Goal: Information Seeking & Learning: Learn about a topic

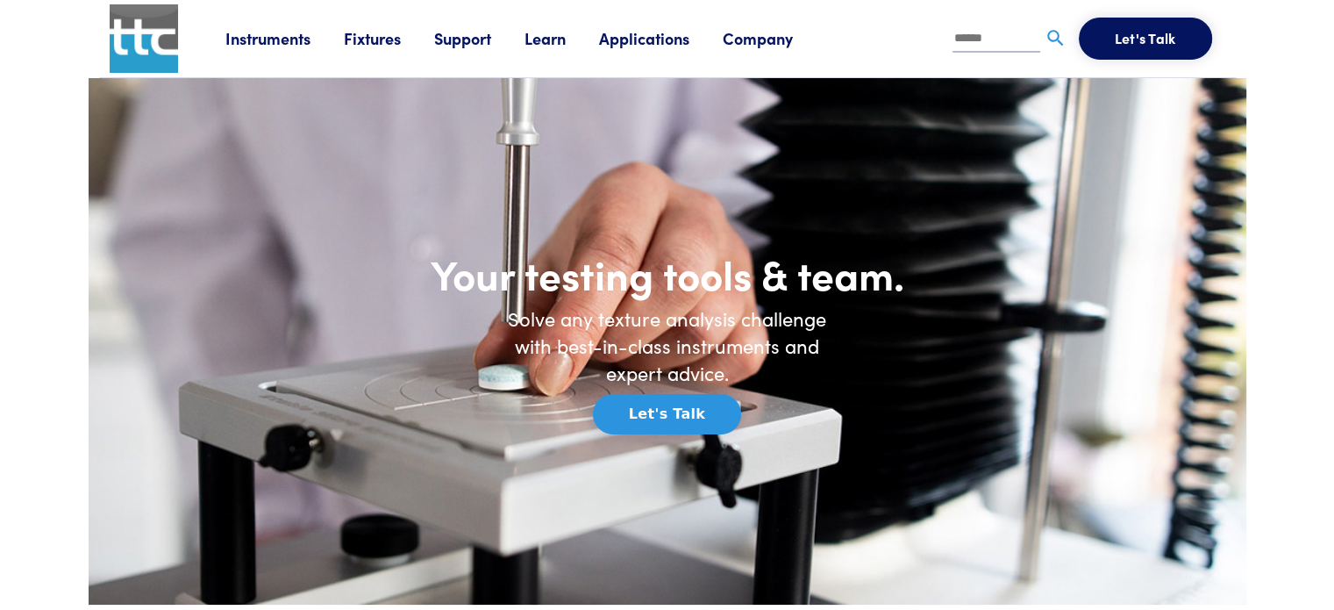
click at [267, 42] on link "Instruments" at bounding box center [284, 38] width 118 height 22
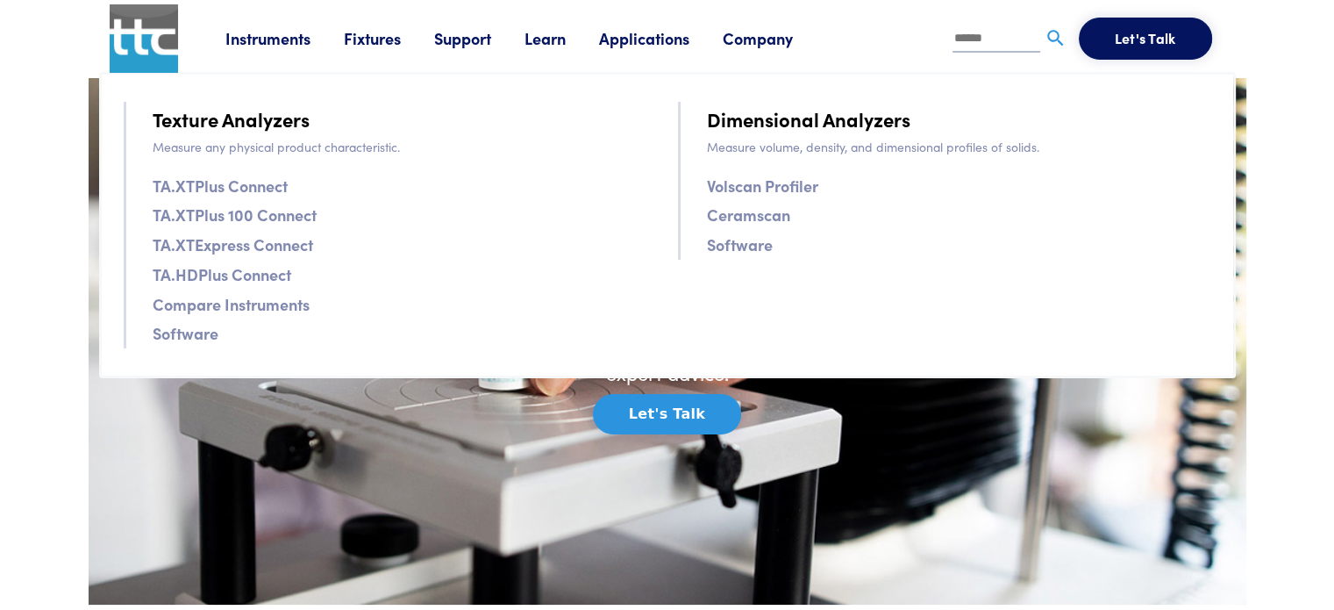
click at [233, 188] on link "TA.XTPlus Connect" at bounding box center [220, 185] width 135 height 25
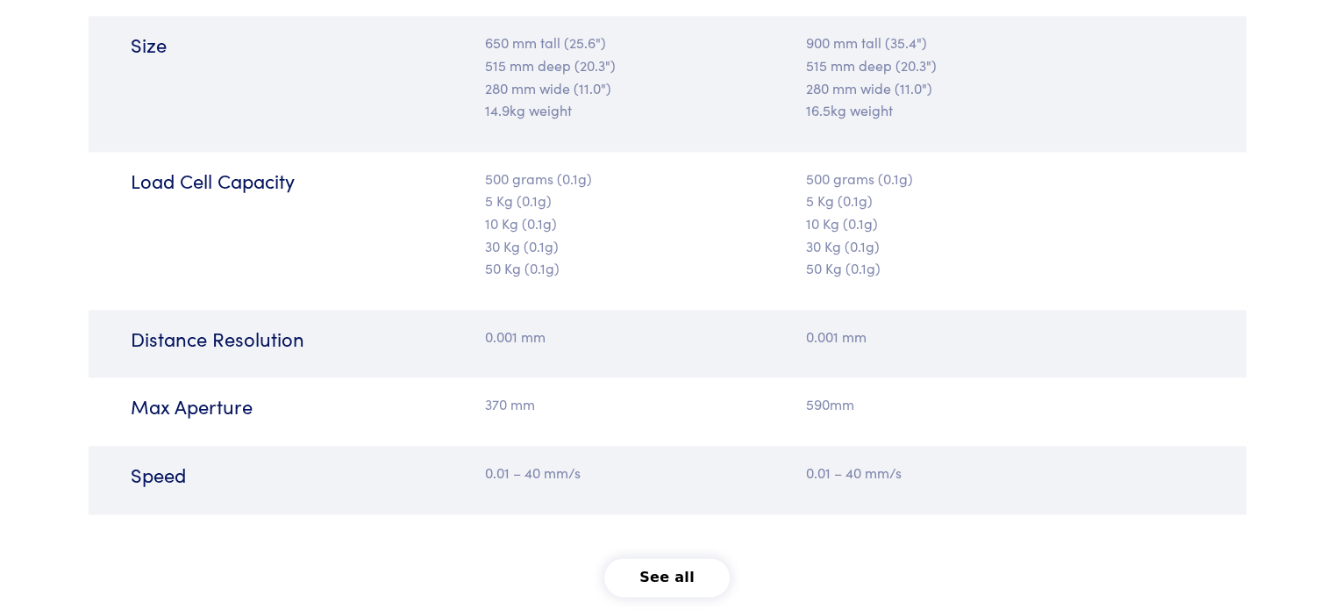
scroll to position [2127, 0]
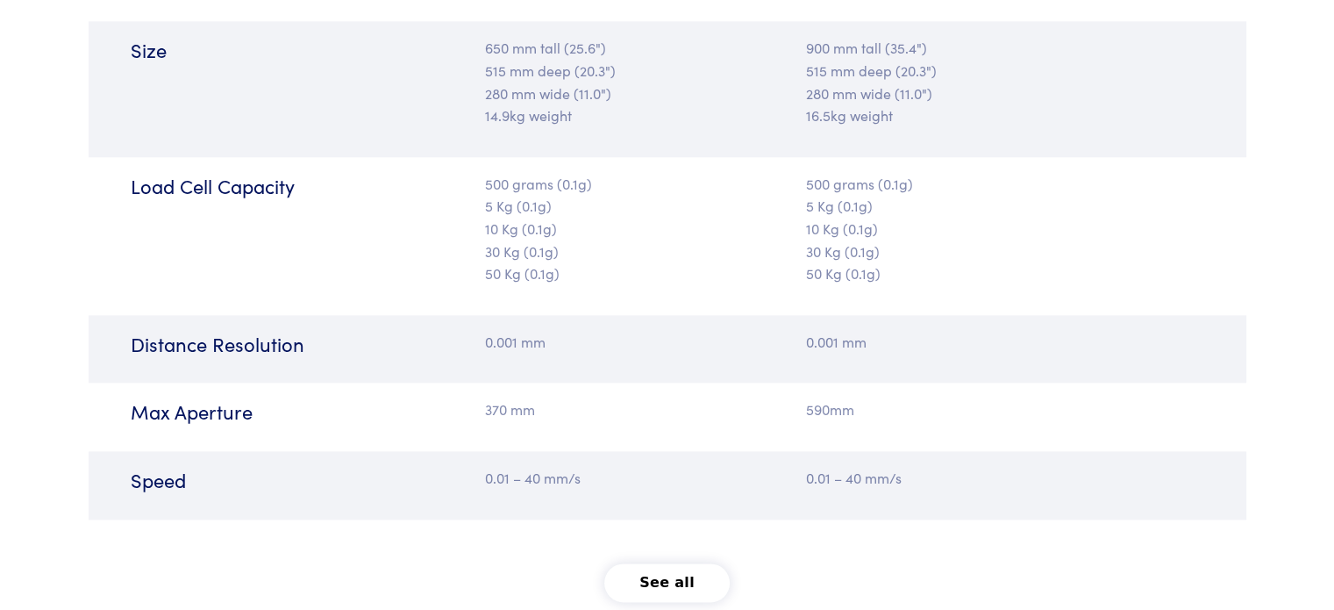
click at [649, 583] on button "See all" at bounding box center [666, 582] width 125 height 39
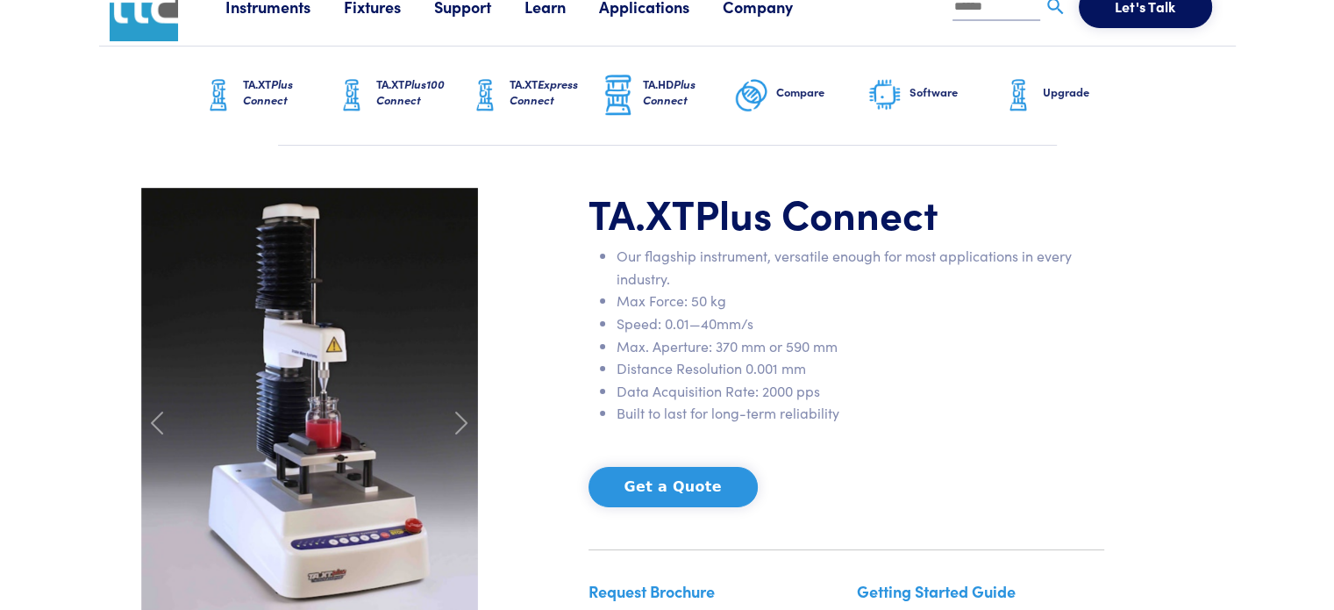
scroll to position [0, 0]
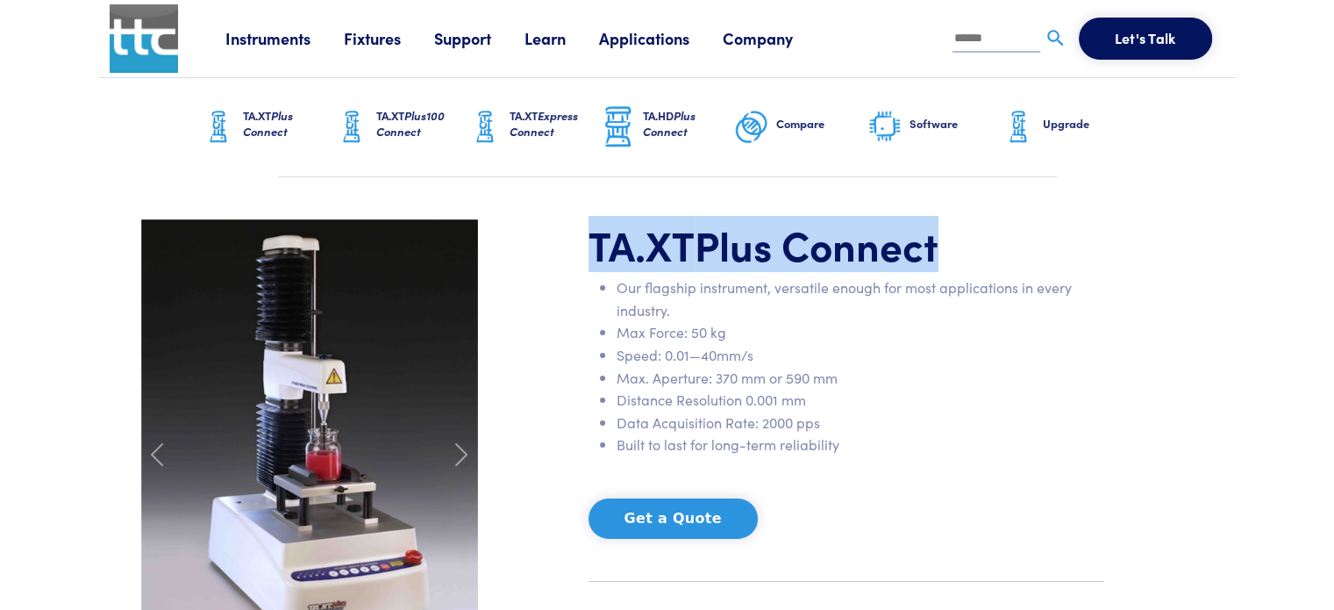
drag, startPoint x: 943, startPoint y: 258, endPoint x: 590, endPoint y: 268, distance: 352.8
click at [590, 268] on h1 "TA.XT Plus Connect" at bounding box center [847, 244] width 516 height 51
copy h1 "TA.XT Plus Connect"
